Goal: Transaction & Acquisition: Book appointment/travel/reservation

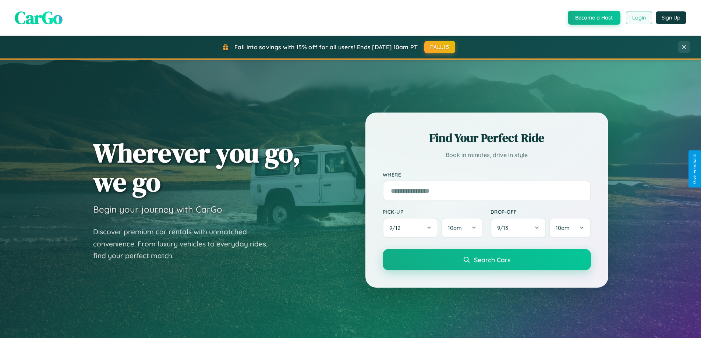
click at [638, 18] on button "Login" at bounding box center [639, 17] width 26 height 13
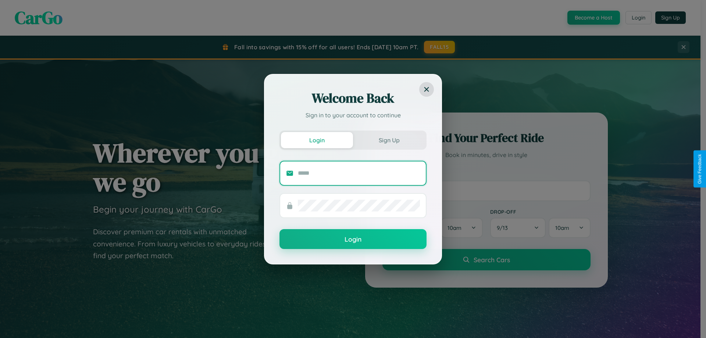
click at [359, 173] on input "text" at bounding box center [359, 173] width 122 height 12
type input "**********"
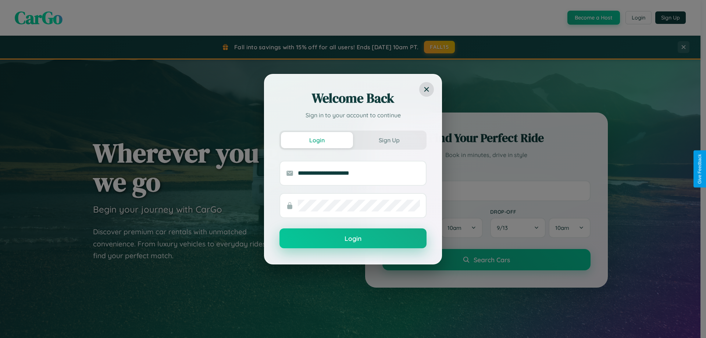
click at [353, 239] on button "Login" at bounding box center [353, 238] width 147 height 20
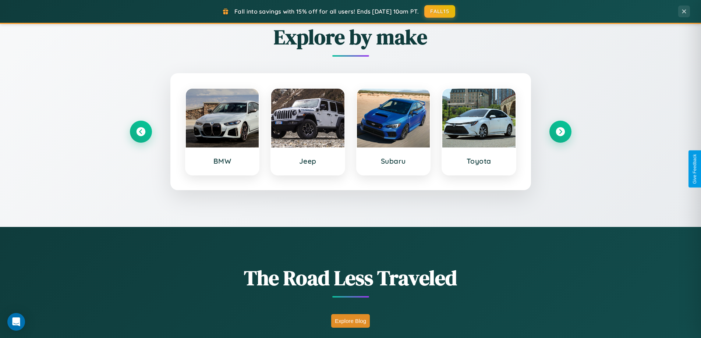
scroll to position [506, 0]
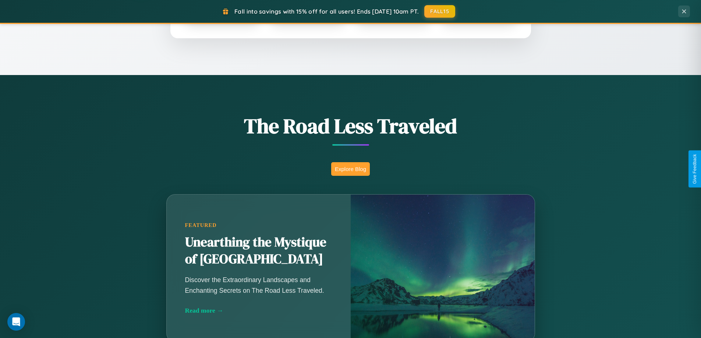
click at [350, 169] on button "Explore Blog" at bounding box center [350, 169] width 39 height 14
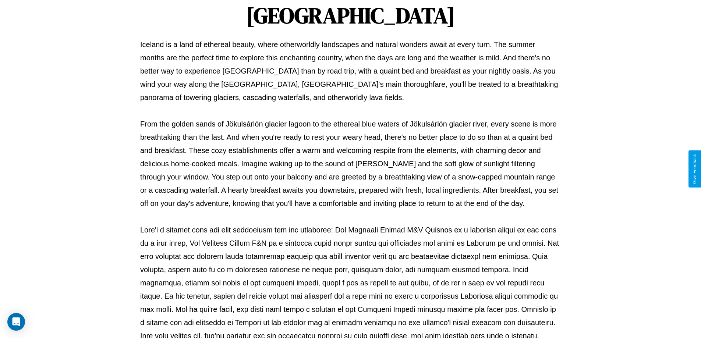
scroll to position [238, 0]
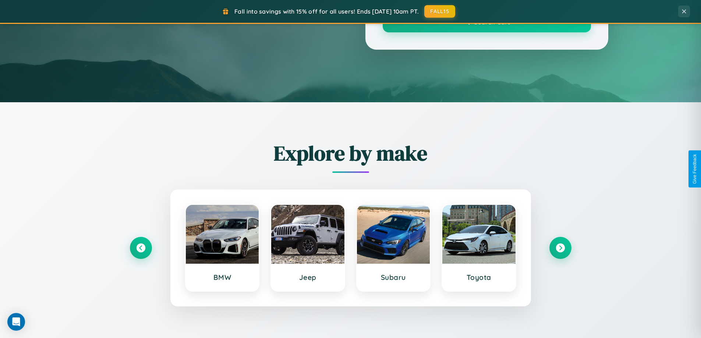
scroll to position [506, 0]
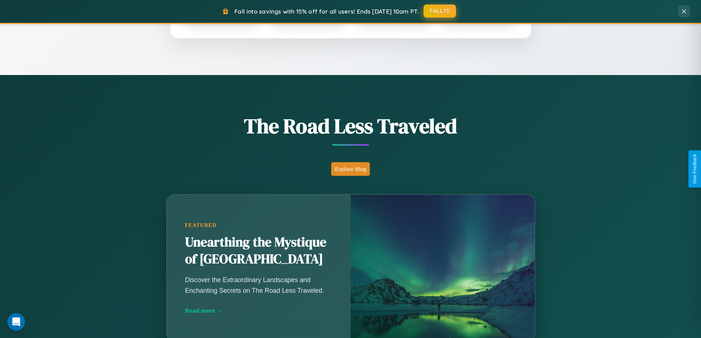
click at [440, 11] on button "FALL15" at bounding box center [439, 10] width 32 height 13
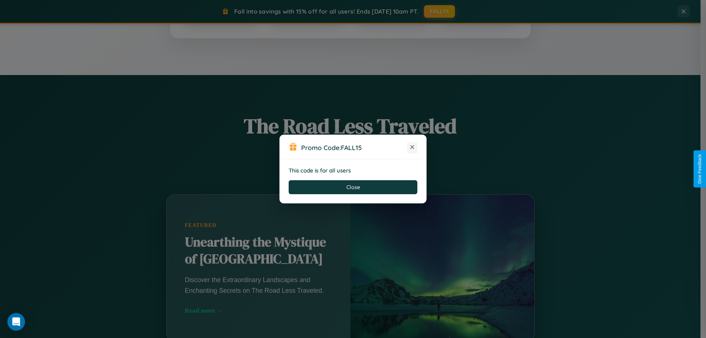
click at [412, 148] on icon at bounding box center [412, 146] width 7 height 7
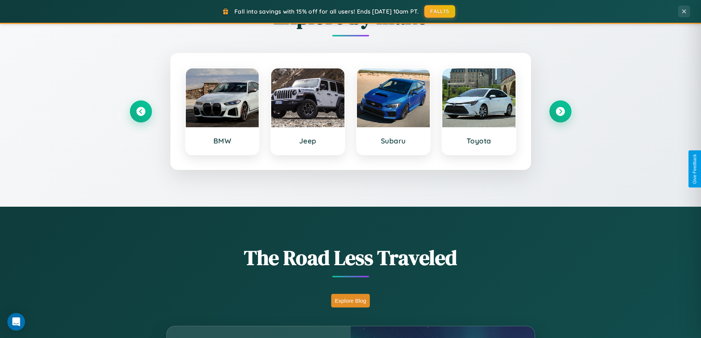
scroll to position [317, 0]
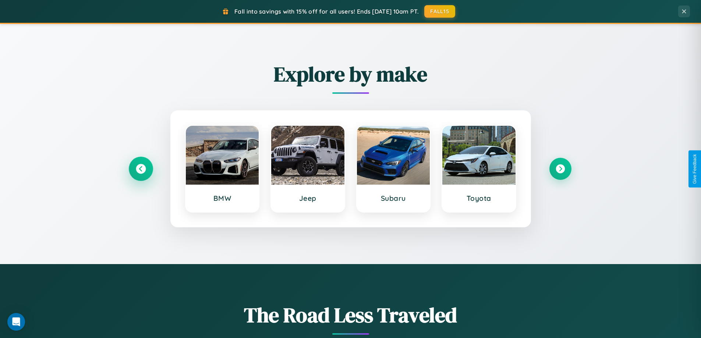
click at [141, 169] on icon at bounding box center [141, 169] width 10 height 10
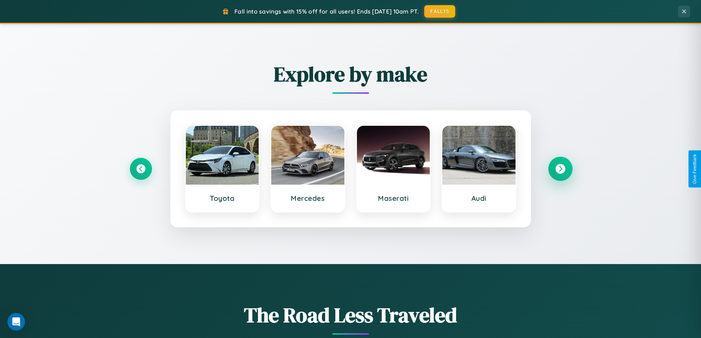
click at [560, 169] on icon at bounding box center [560, 169] width 10 height 10
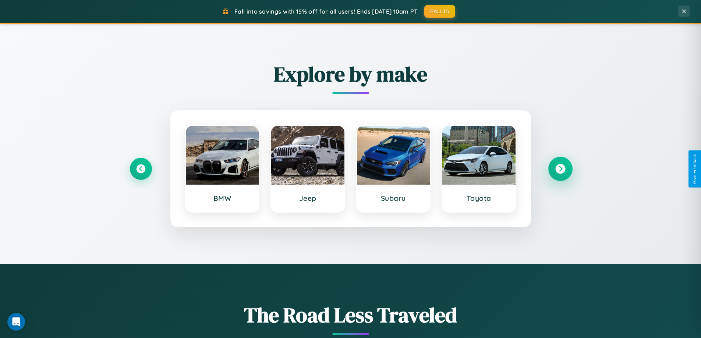
click at [560, 169] on icon at bounding box center [560, 169] width 10 height 10
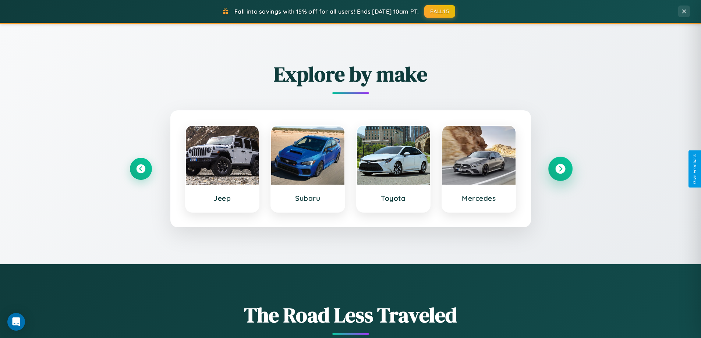
click at [560, 169] on icon at bounding box center [560, 169] width 10 height 10
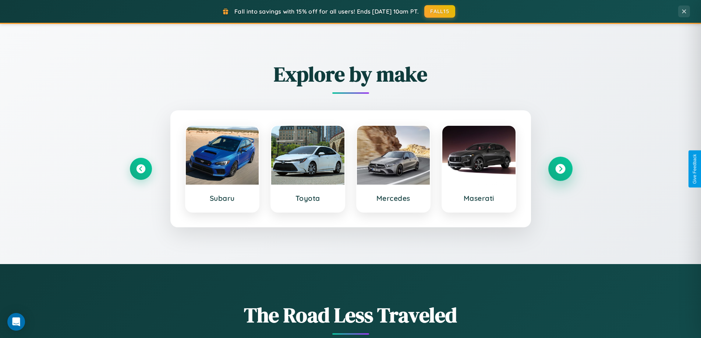
click at [560, 169] on icon at bounding box center [560, 169] width 10 height 10
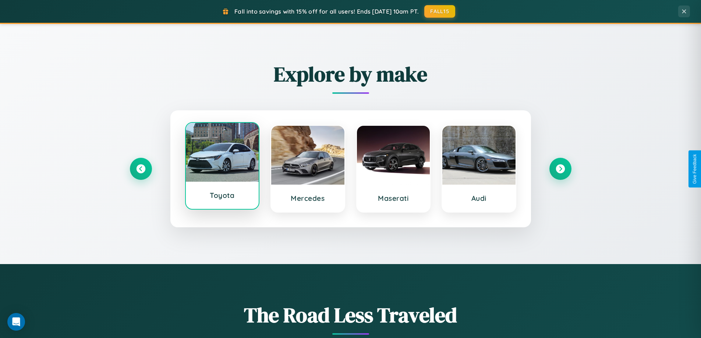
click at [222, 166] on div at bounding box center [222, 152] width 73 height 59
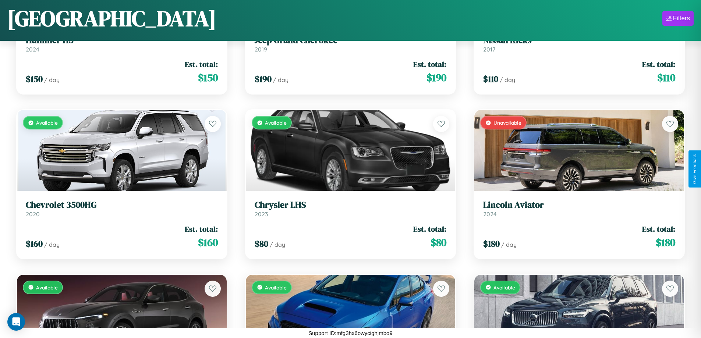
scroll to position [3398, 0]
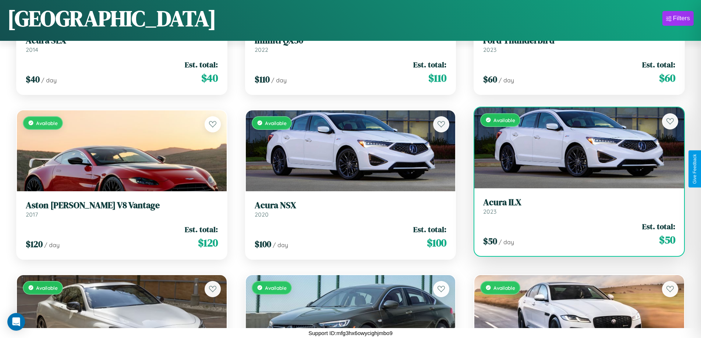
click at [574, 208] on h3 "Acura ILX" at bounding box center [579, 202] width 192 height 11
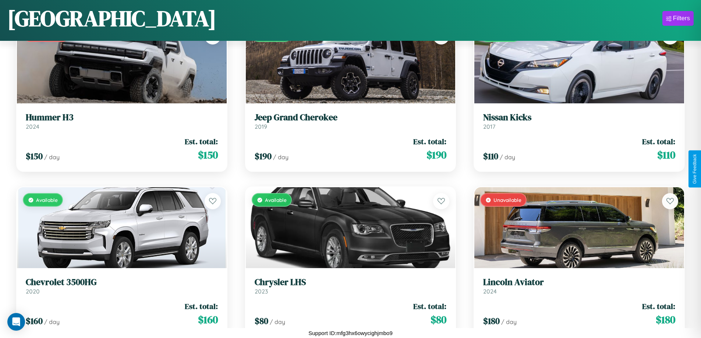
scroll to position [1257, 0]
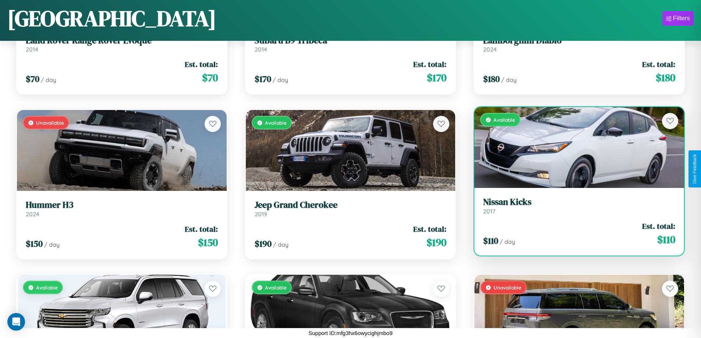
click at [574, 150] on div "Available" at bounding box center [579, 147] width 210 height 81
click at [574, 148] on div "Available" at bounding box center [579, 147] width 210 height 81
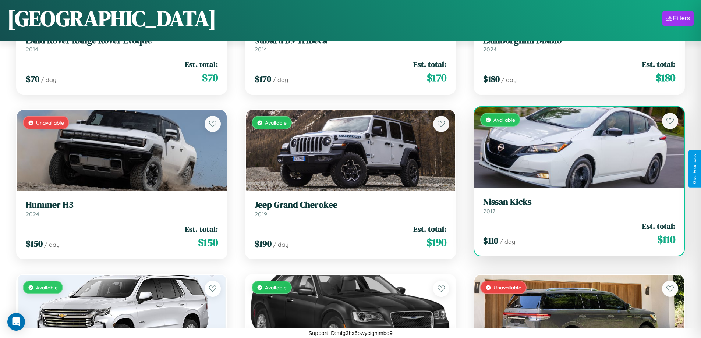
click at [574, 148] on div "Available" at bounding box center [579, 147] width 210 height 81
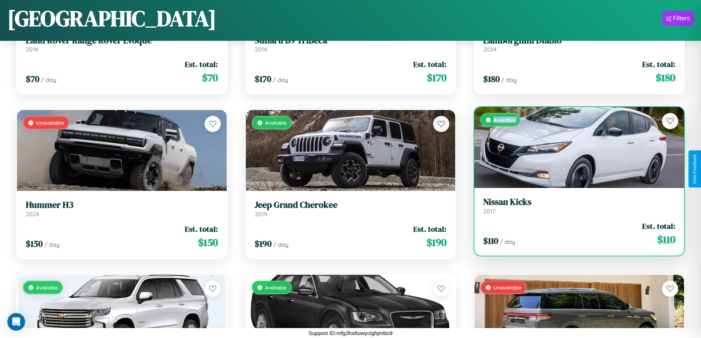
click at [574, 148] on div "Available" at bounding box center [579, 147] width 210 height 81
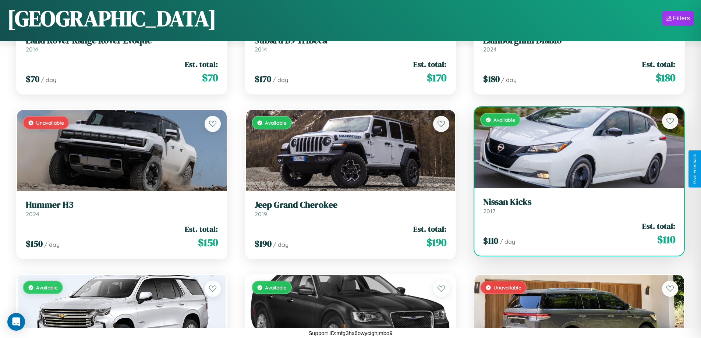
click at [574, 148] on div "Available" at bounding box center [579, 147] width 210 height 81
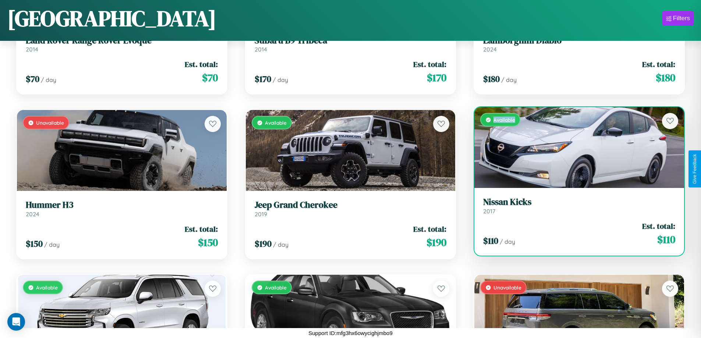
click at [574, 148] on div "Available" at bounding box center [579, 147] width 210 height 81
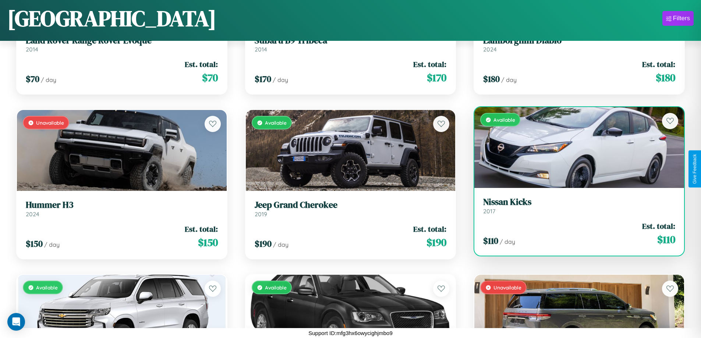
click at [574, 206] on h3 "Nissan Kicks" at bounding box center [579, 202] width 192 height 11
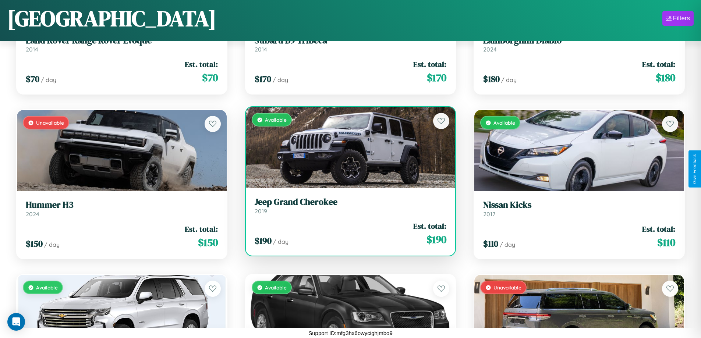
scroll to position [3398, 0]
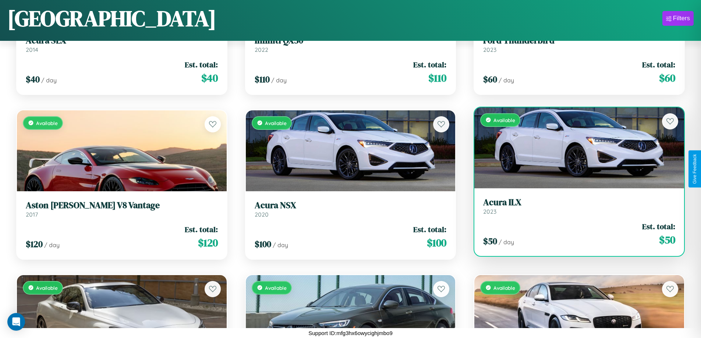
click at [574, 209] on link "Acura ILX 2023" at bounding box center [579, 206] width 192 height 18
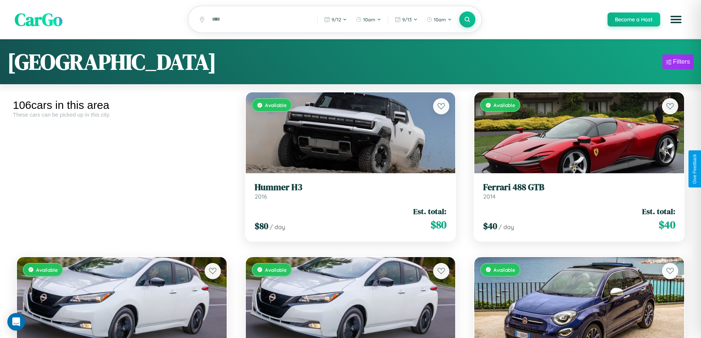
scroll to position [1092, 0]
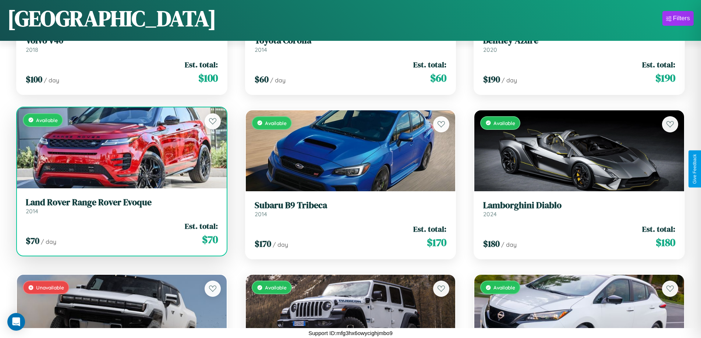
click at [121, 209] on link "Land Rover Range Rover Evoque 2014" at bounding box center [122, 206] width 192 height 18
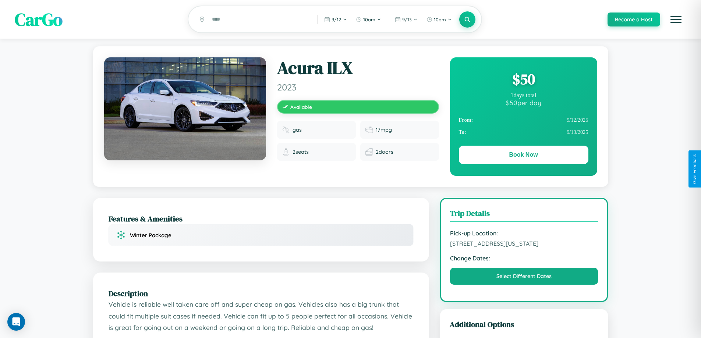
scroll to position [97, 0]
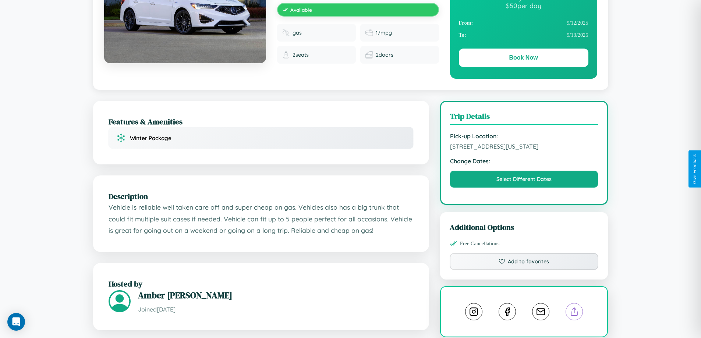
click at [574, 313] on line at bounding box center [574, 310] width 0 height 5
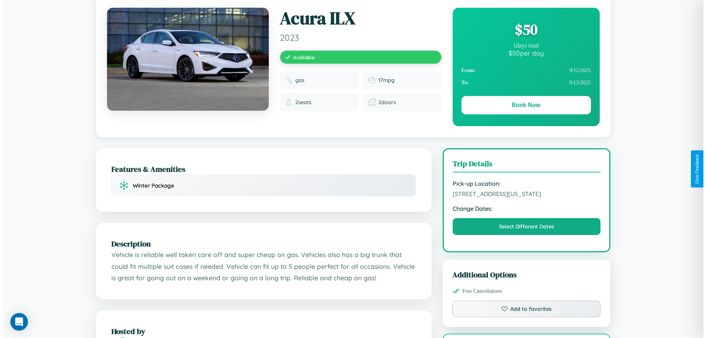
scroll to position [0, 0]
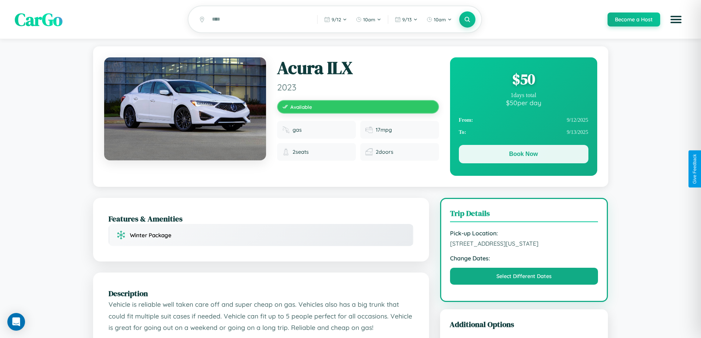
click at [523, 155] on button "Book Now" at bounding box center [524, 154] width 130 height 18
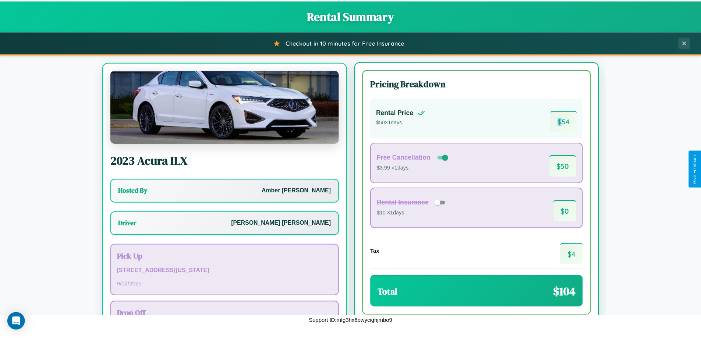
scroll to position [34, 0]
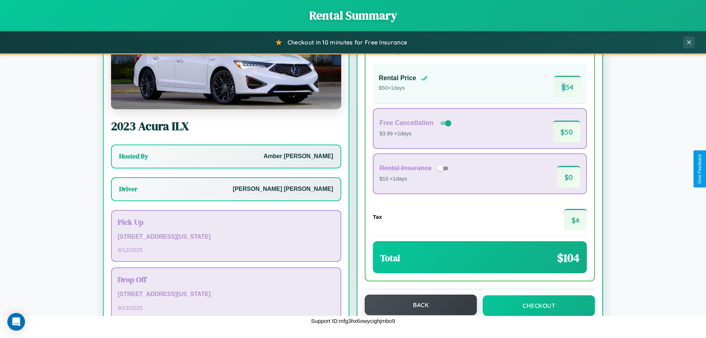
click at [418, 305] on button "Back" at bounding box center [421, 305] width 112 height 21
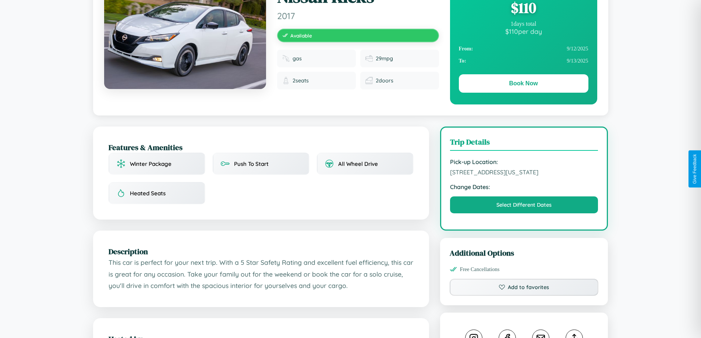
scroll to position [76, 0]
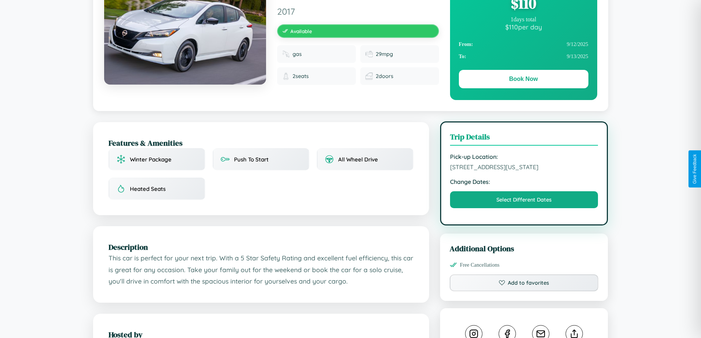
click at [524, 168] on span "[STREET_ADDRESS][US_STATE]" at bounding box center [524, 166] width 148 height 7
click at [524, 168] on span "8375 School Street Dallas Texas 34904 United States" at bounding box center [524, 166] width 148 height 7
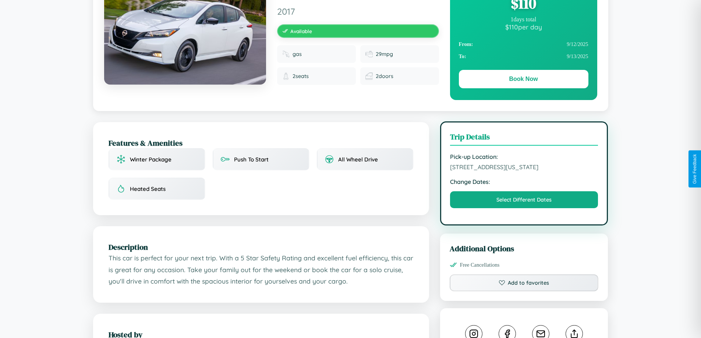
click at [524, 168] on span "8375 School Street Dallas Texas 34904 United States" at bounding box center [524, 166] width 148 height 7
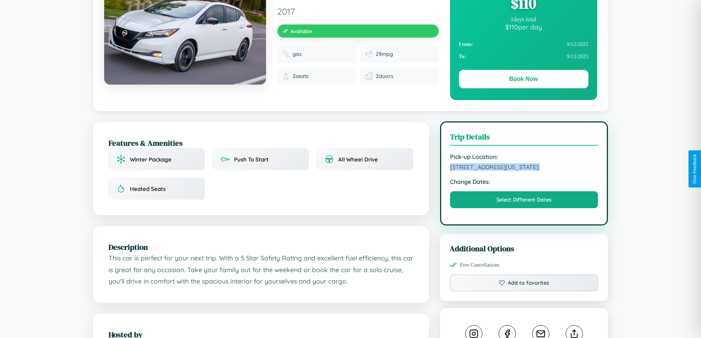
click at [524, 168] on span "8375 School Street Dallas Texas 34904 United States" at bounding box center [524, 166] width 148 height 7
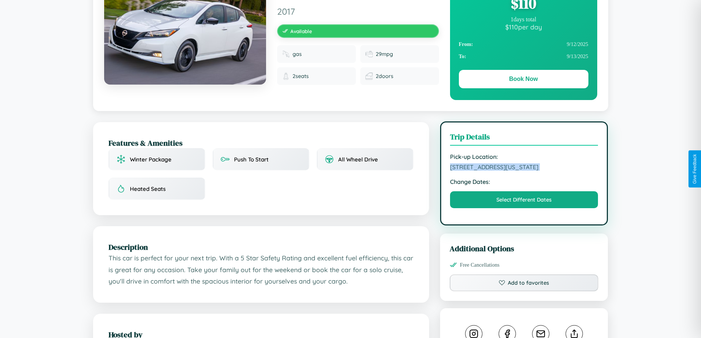
click at [524, 168] on span "8375 School Street Dallas Texas 34904 United States" at bounding box center [524, 166] width 148 height 7
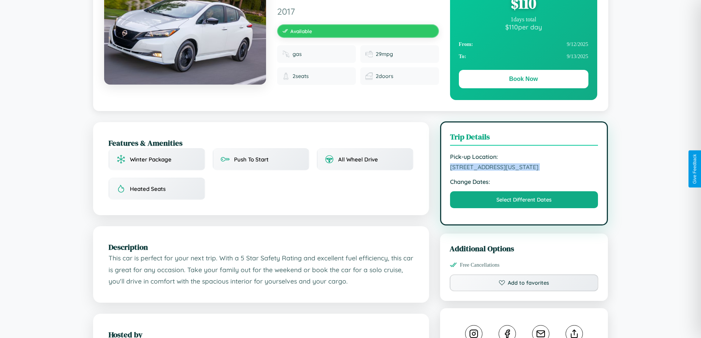
click at [524, 168] on span "8375 School Street Dallas Texas 34904 United States" at bounding box center [524, 166] width 148 height 7
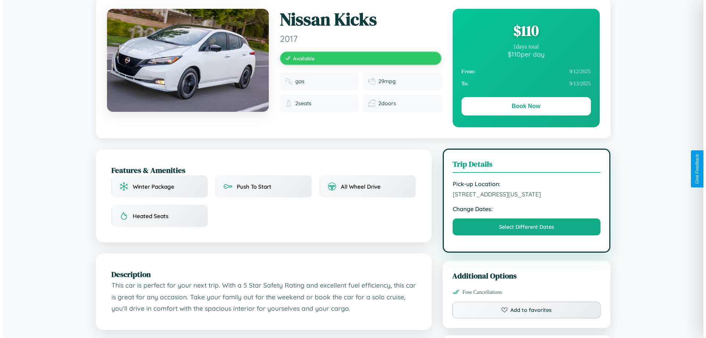
scroll to position [0, 0]
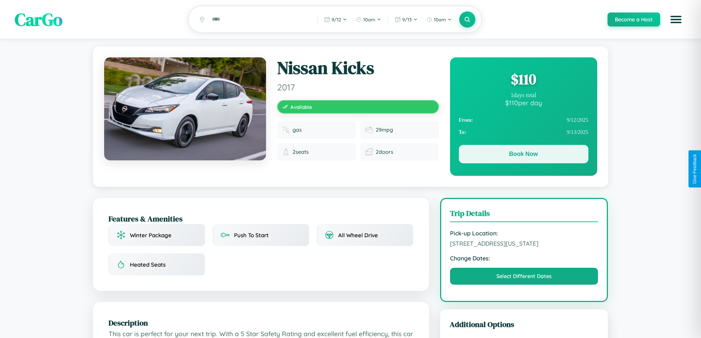
click at [523, 155] on button "Book Now" at bounding box center [524, 154] width 130 height 18
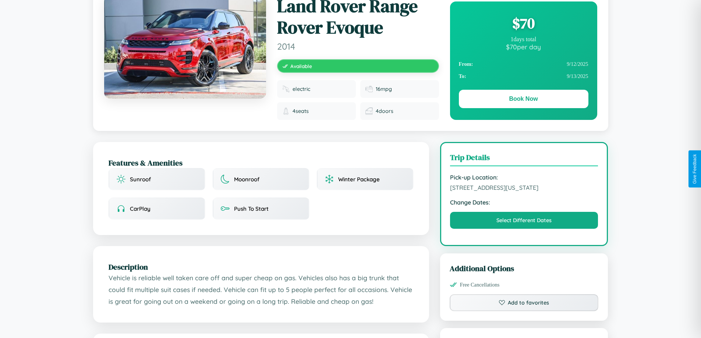
scroll to position [197, 0]
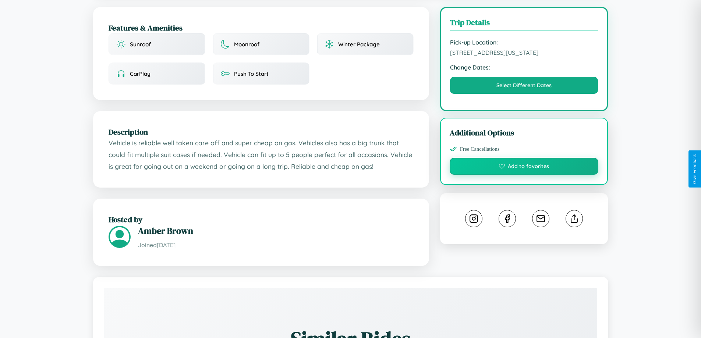
click at [524, 167] on button "Add to favorites" at bounding box center [524, 166] width 149 height 17
